Goal: Information Seeking & Learning: Learn about a topic

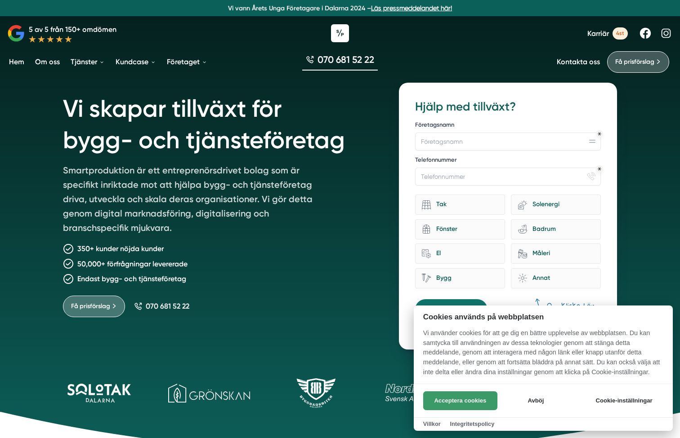
click at [474, 400] on button "Acceptera cookies" at bounding box center [460, 401] width 74 height 19
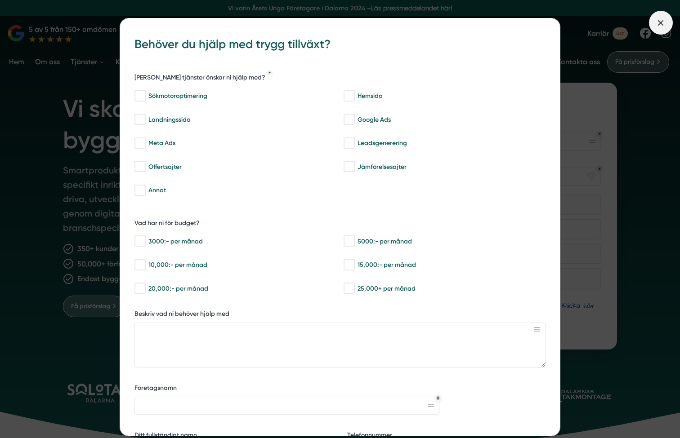
click at [657, 16] on span at bounding box center [661, 23] width 24 height 24
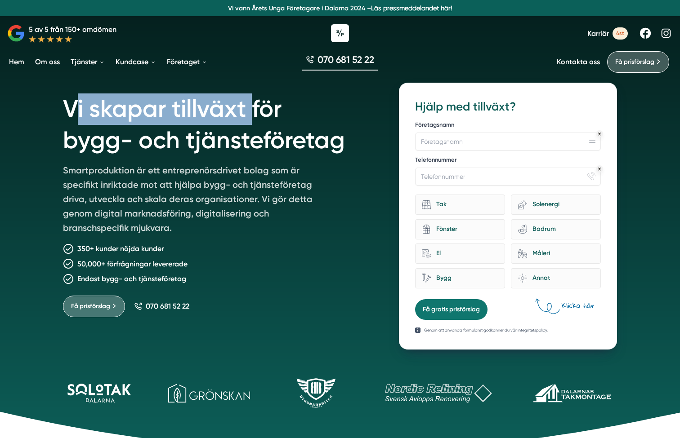
drag, startPoint x: 72, startPoint y: 111, endPoint x: 254, endPoint y: 115, distance: 182.6
click at [254, 115] on h1 "Vi skapar tillväxt för bygg- och tjänsteföretag" at bounding box center [220, 123] width 314 height 81
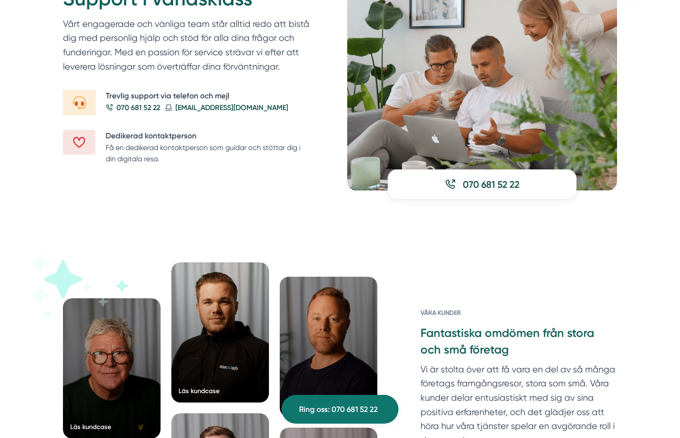
scroll to position [1216, 0]
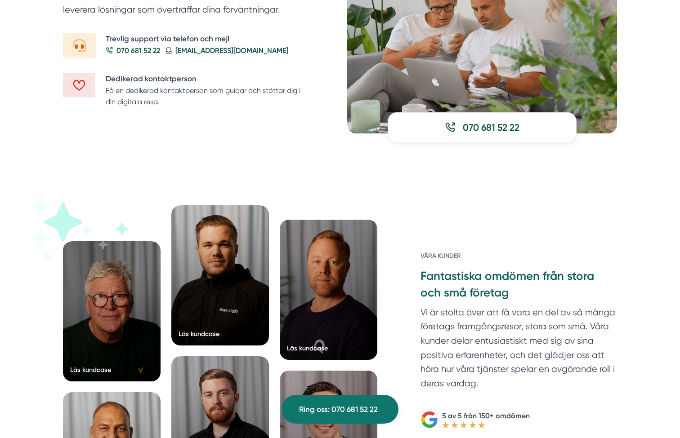
click at [40, 188] on div "Läs kundcase Läs kundcase Läs kundcase Läs kundcase" at bounding box center [340, 375] width 680 height 410
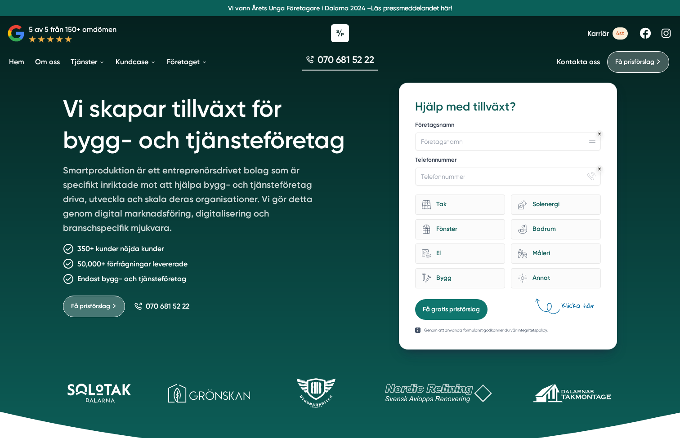
scroll to position [0, 0]
click at [317, 303] on div "Få prisförslag 070 681 52 22" at bounding box center [220, 303] width 314 height 29
drag, startPoint x: 416, startPoint y: 104, endPoint x: 519, endPoint y: 108, distance: 103.1
click at [519, 108] on h3 "Hjälp med tillväxt?" at bounding box center [508, 107] width 186 height 16
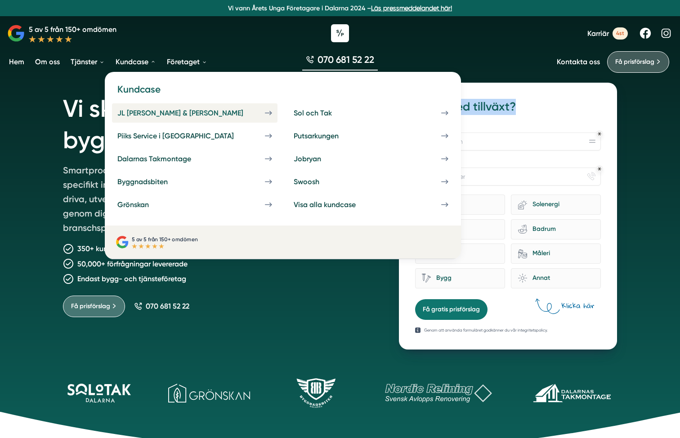
click at [148, 115] on div "JL [PERSON_NAME] & [PERSON_NAME]" at bounding box center [191, 113] width 148 height 9
click at [173, 112] on div "JL [PERSON_NAME] & [PERSON_NAME]" at bounding box center [191, 113] width 148 height 9
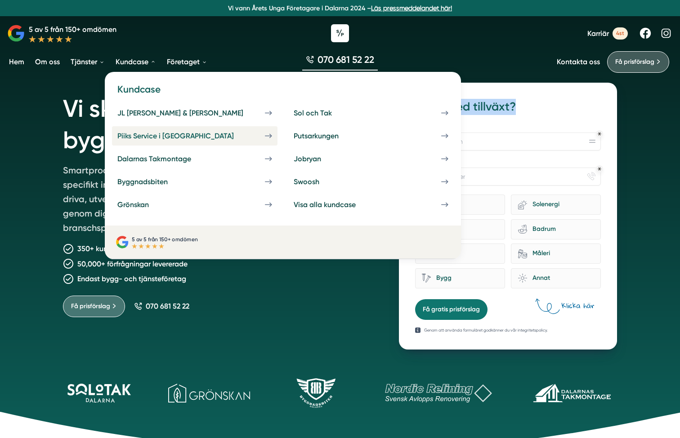
click at [139, 138] on div "Piiks Service i [GEOGRAPHIC_DATA]" at bounding box center [186, 136] width 138 height 9
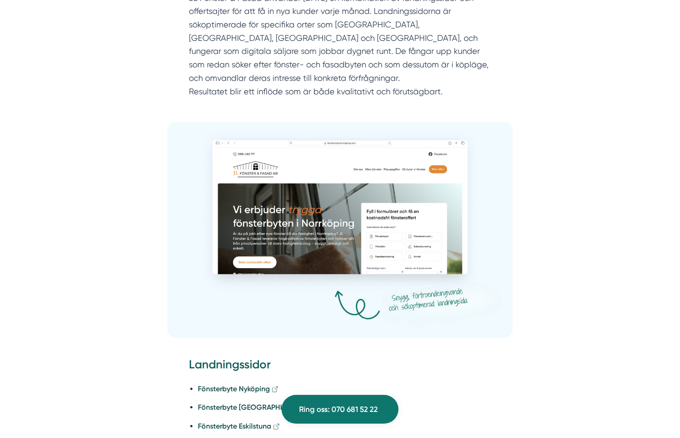
scroll to position [1609, 0]
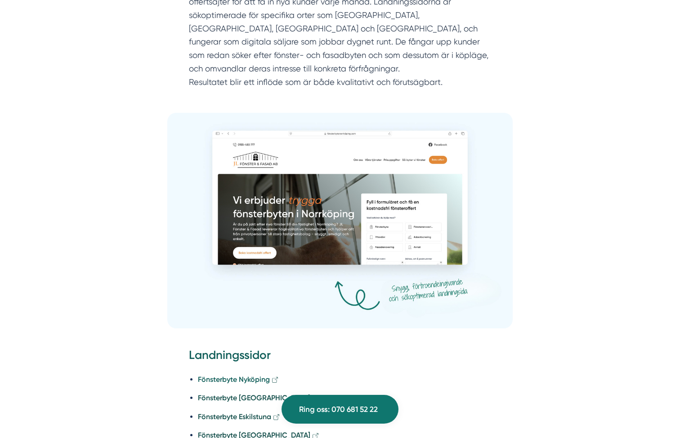
click at [243, 376] on strong "Fönsterbyte Nyköping" at bounding box center [234, 380] width 72 height 9
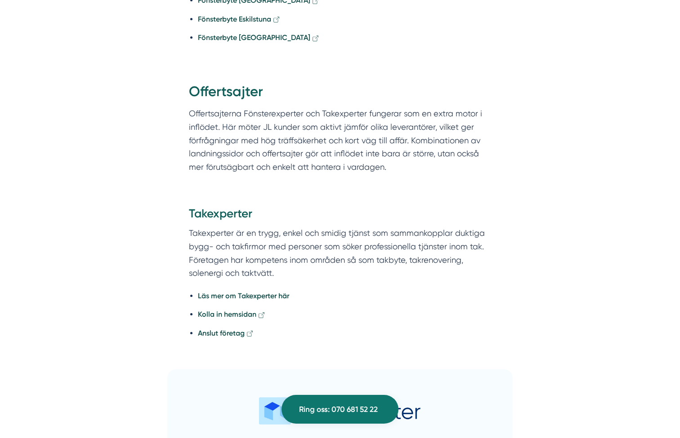
scroll to position [2008, 0]
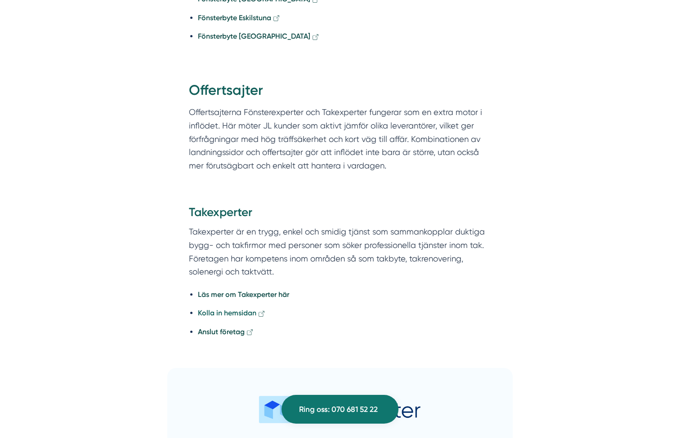
click at [237, 309] on strong "Kolla in hemsidan" at bounding box center [227, 313] width 58 height 9
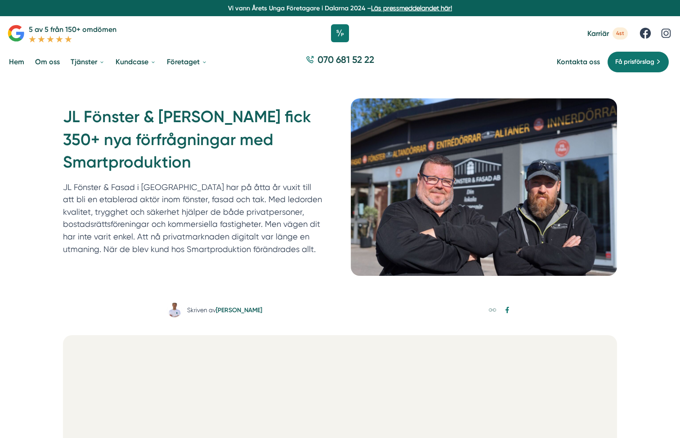
scroll to position [0, 0]
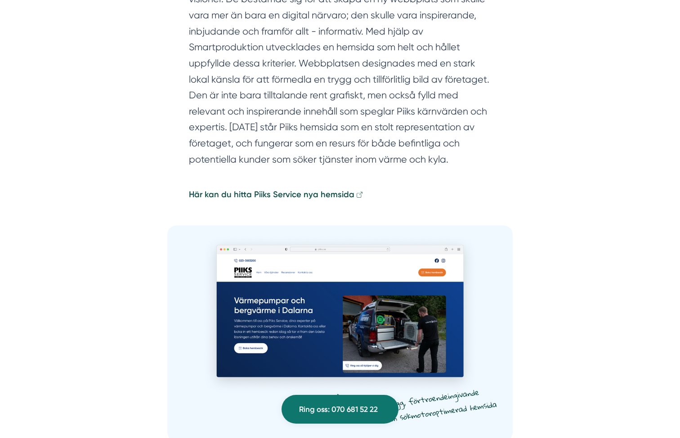
scroll to position [1330, 0]
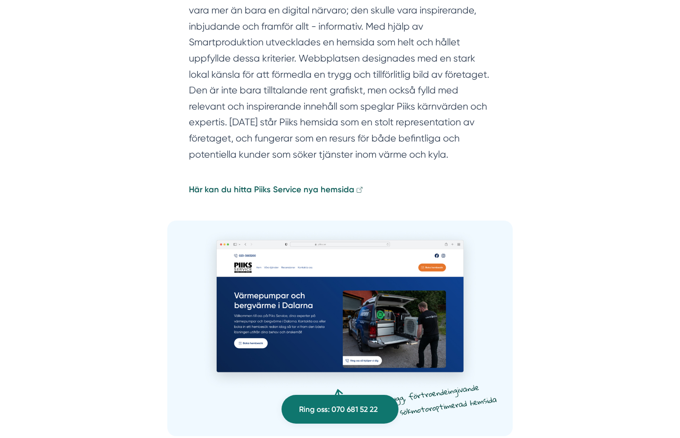
click at [315, 185] on strong "Här kan du hitta Piiks Service nya hemsida" at bounding box center [272, 190] width 166 height 10
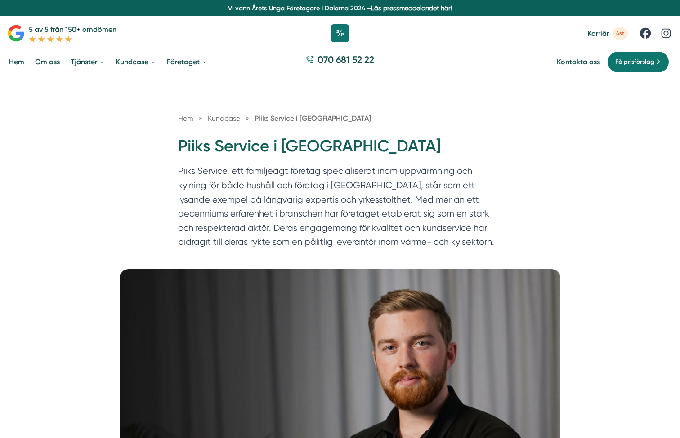
scroll to position [0, 0]
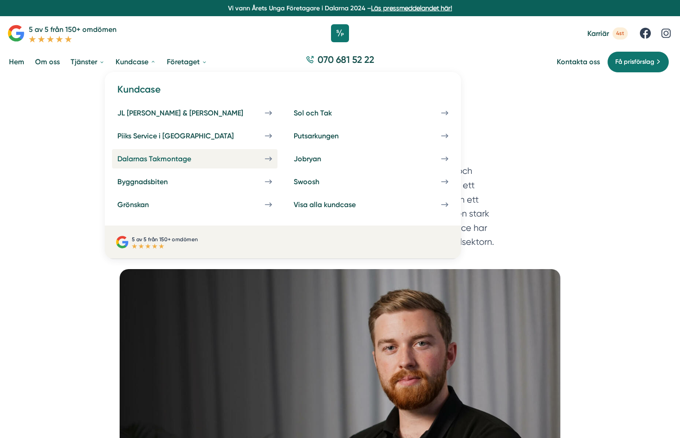
click at [141, 161] on div "Dalarnas Takmontage" at bounding box center [164, 159] width 95 height 9
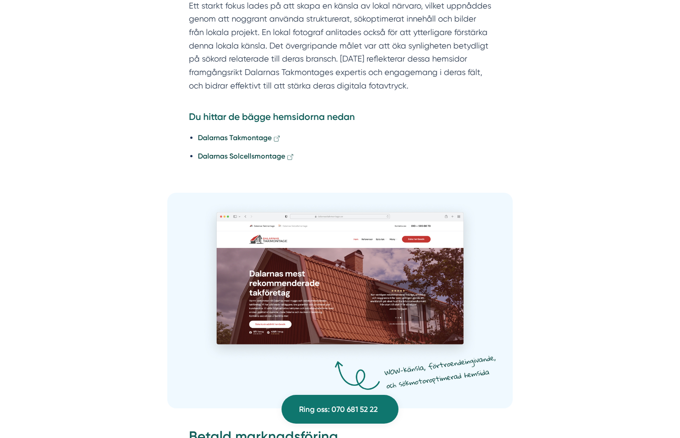
scroll to position [1157, 0]
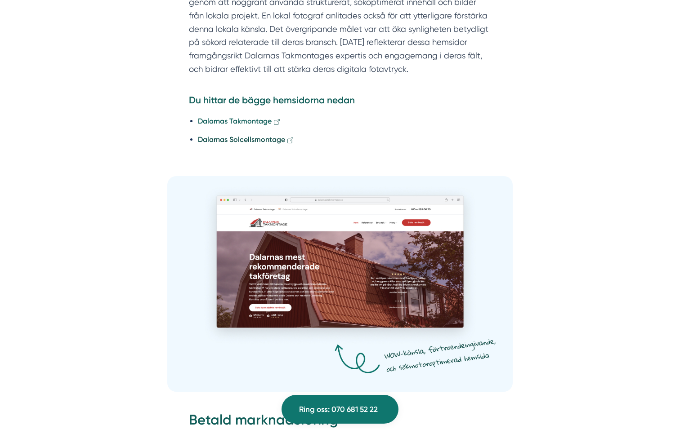
click at [235, 117] on strong "Dalarnas Takmontage" at bounding box center [235, 121] width 74 height 9
